Goal: Task Accomplishment & Management: Complete application form

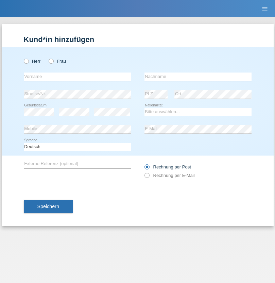
radio input "true"
click at [77, 77] on input "text" at bounding box center [77, 77] width 107 height 8
type input "Carina"
click at [198, 77] on input "text" at bounding box center [197, 77] width 107 height 8
type input "Bigger"
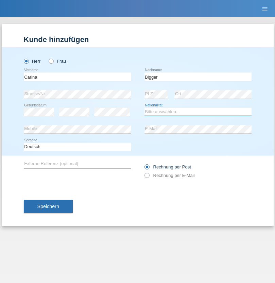
select select "CH"
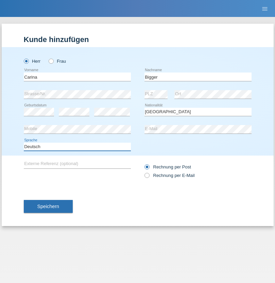
select select "en"
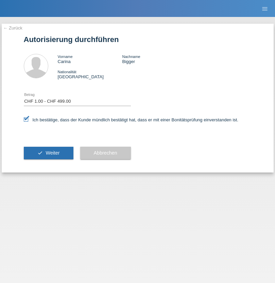
select select "1"
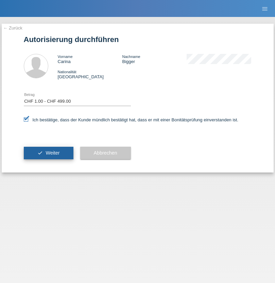
click at [48, 153] on span "Weiter" at bounding box center [52, 152] width 14 height 5
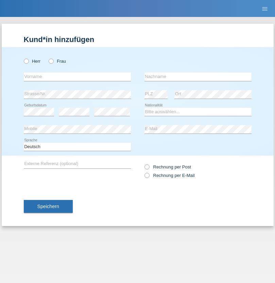
radio input "true"
click at [77, 77] on input "text" at bounding box center [77, 77] width 107 height 8
type input "[PERSON_NAME]"
click at [198, 77] on input "text" at bounding box center [197, 77] width 107 height 8
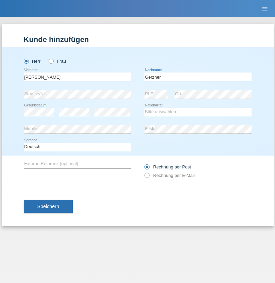
type input "Gerzner"
select select "CH"
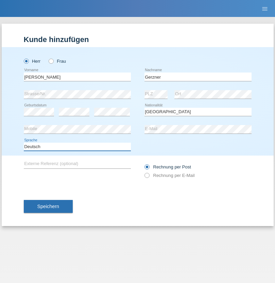
select select "en"
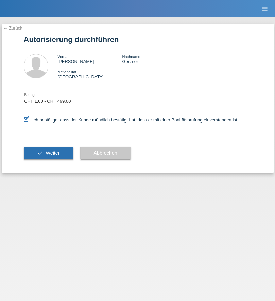
select select "1"
click at [48, 153] on span "Weiter" at bounding box center [52, 152] width 14 height 5
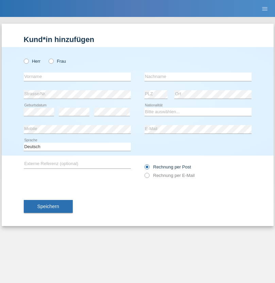
radio input "true"
click at [77, 77] on input "text" at bounding box center [77, 77] width 107 height 8
type input "Hasan"
click at [198, 77] on input "text" at bounding box center [197, 77] width 107 height 8
type input "Ymeri"
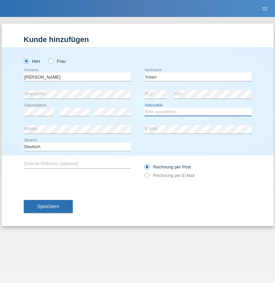
select select "XK"
select select "C"
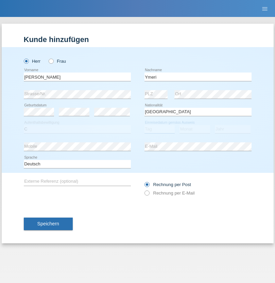
select select "21"
select select "03"
select select "1991"
